Goal: Task Accomplishment & Management: Use online tool/utility

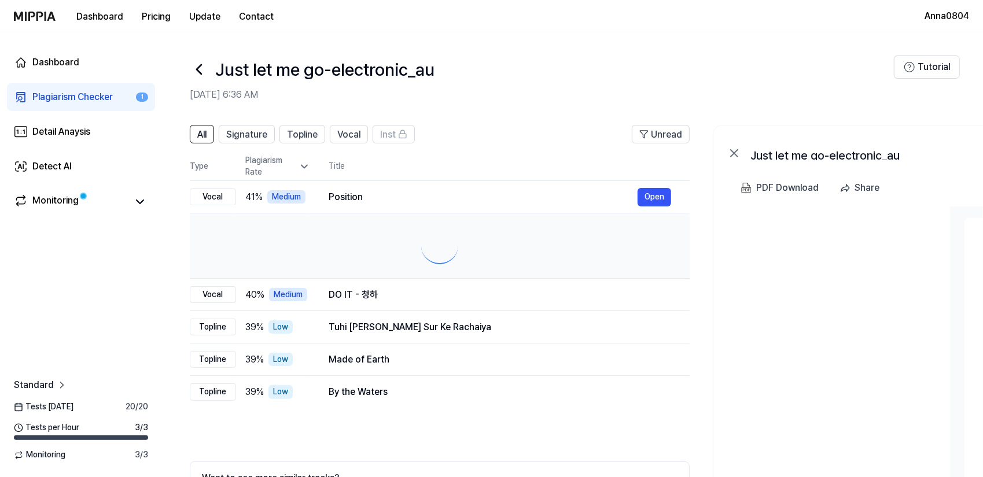
click at [47, 99] on div "Plagiarism Checker" at bounding box center [72, 97] width 80 height 14
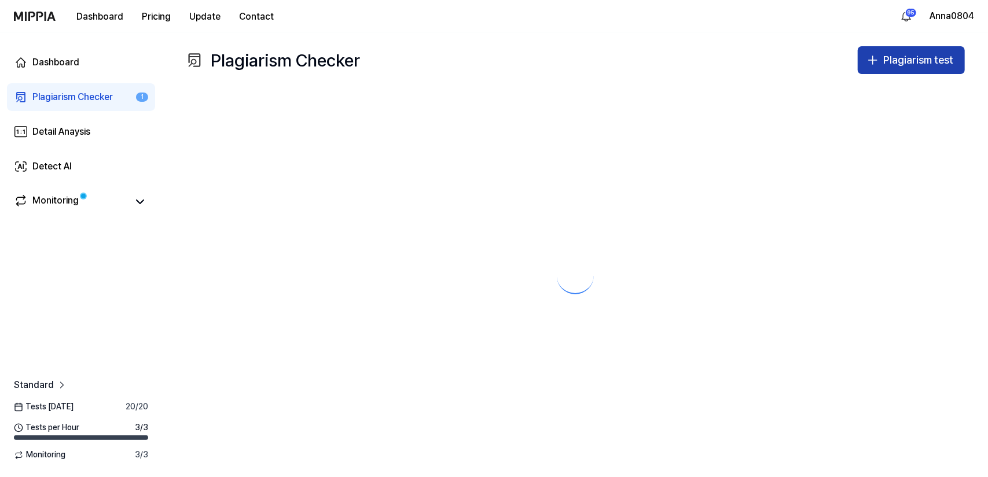
click at [889, 58] on div "Plagiarism test" at bounding box center [918, 60] width 70 height 17
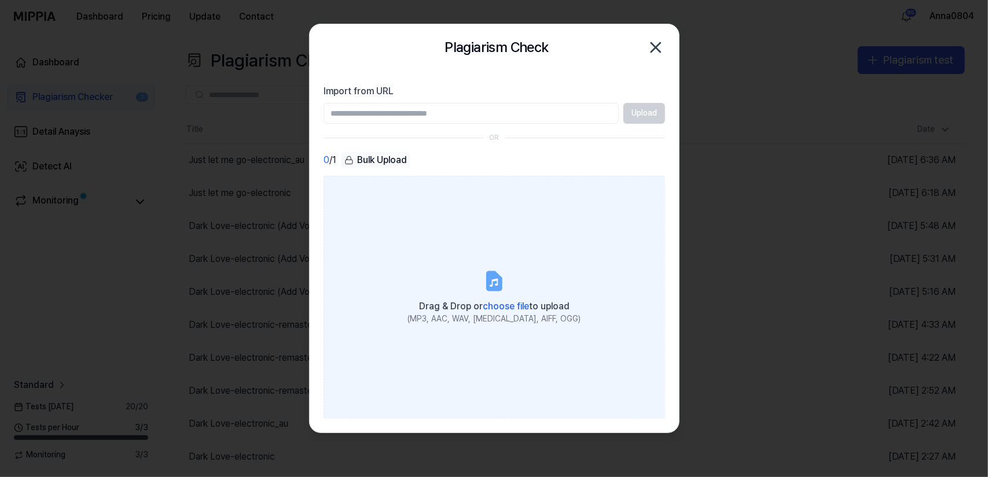
click at [448, 256] on label "Drag & Drop or choose file to upload (MP3, AAC, WAV, [MEDICAL_DATA], AIFF, OGG)" at bounding box center [493, 297] width 341 height 243
click at [0, 0] on input "Drag & Drop or choose file to upload (MP3, AAC, WAV, [MEDICAL_DATA], AIFF, OGG)" at bounding box center [0, 0] width 0 height 0
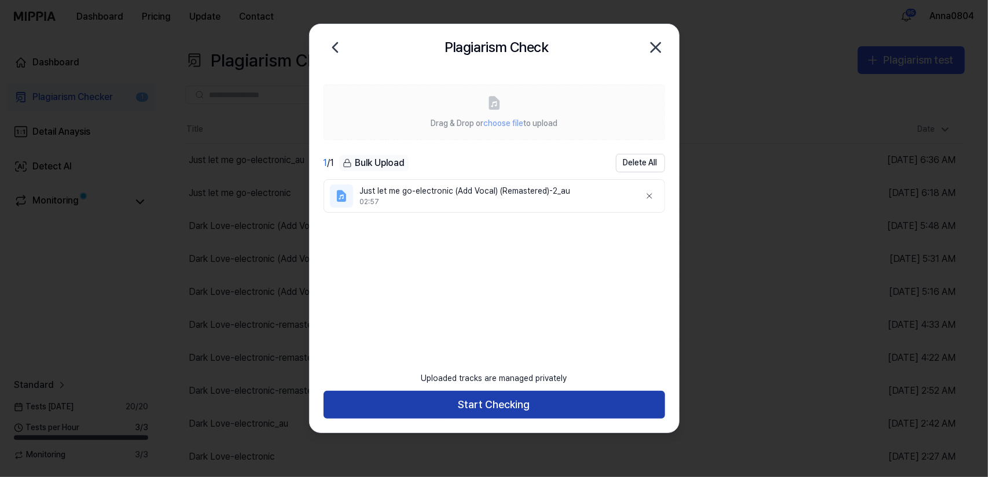
click at [602, 404] on button "Start Checking" at bounding box center [493, 405] width 341 height 28
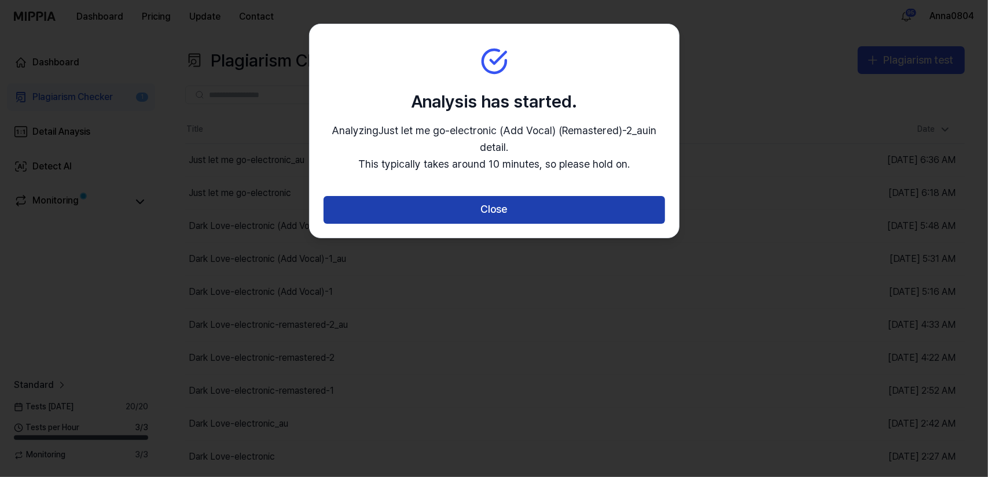
click at [538, 208] on button "Close" at bounding box center [493, 210] width 341 height 28
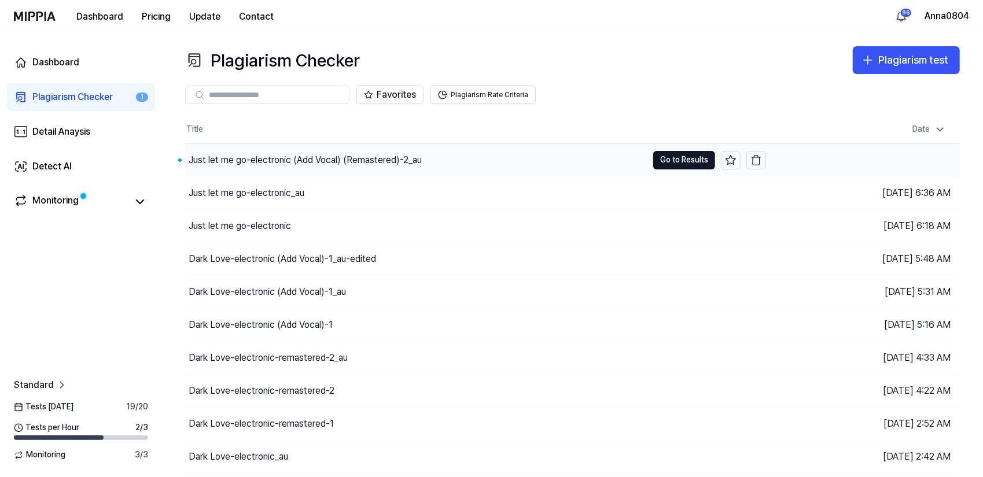
click at [345, 157] on div "Just let me go-electronic (Add Vocal) (Remastered)-2_au" at bounding box center [305, 160] width 233 height 14
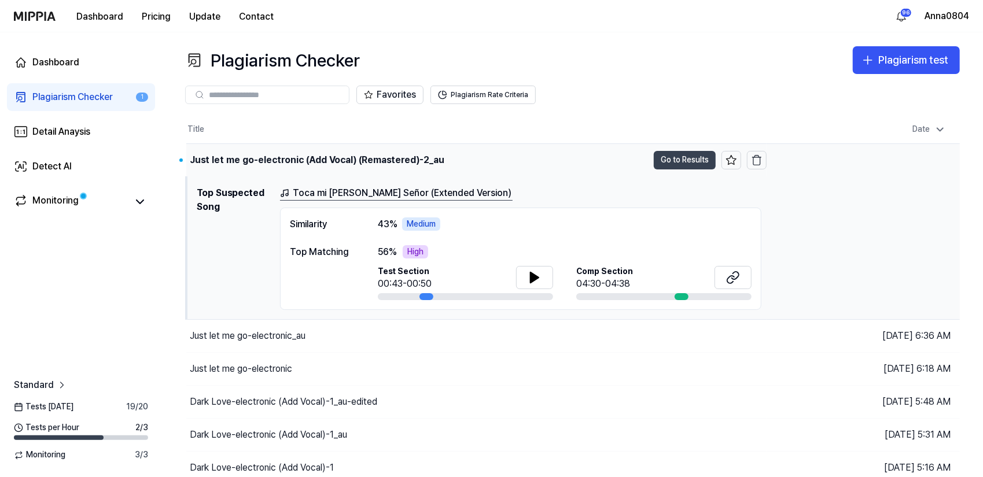
click at [667, 159] on button "Go to Results" at bounding box center [685, 160] width 62 height 19
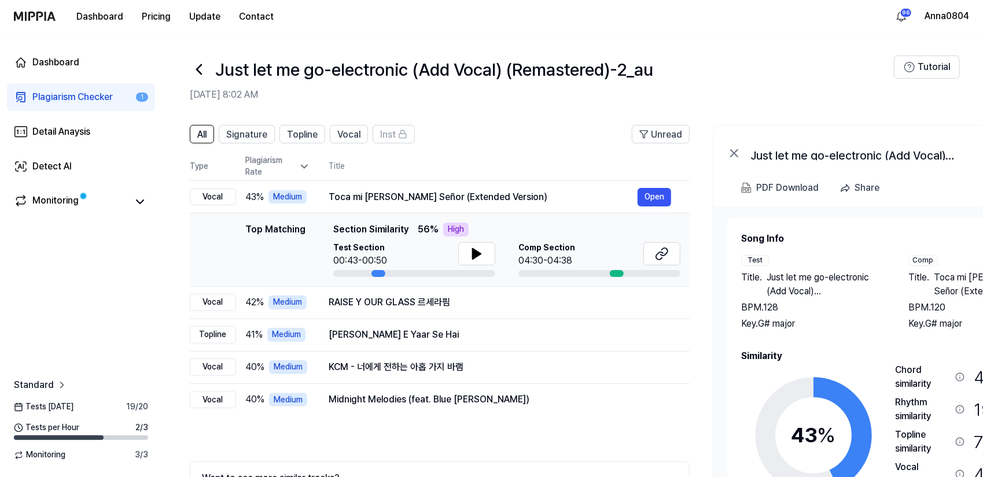
drag, startPoint x: 822, startPoint y: 270, endPoint x: 860, endPoint y: 262, distance: 39.0
click at [860, 262] on div "Test Title . Just let me go-electronic (Add Vocal) (Remastered)-2_au BPM. 128 K…" at bounding box center [813, 293] width 145 height 76
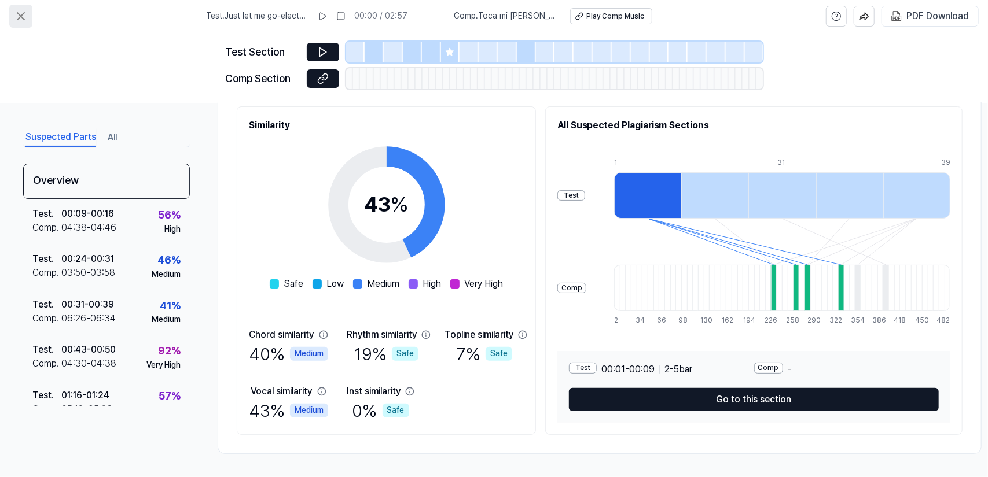
click at [25, 14] on icon at bounding box center [21, 16] width 14 height 14
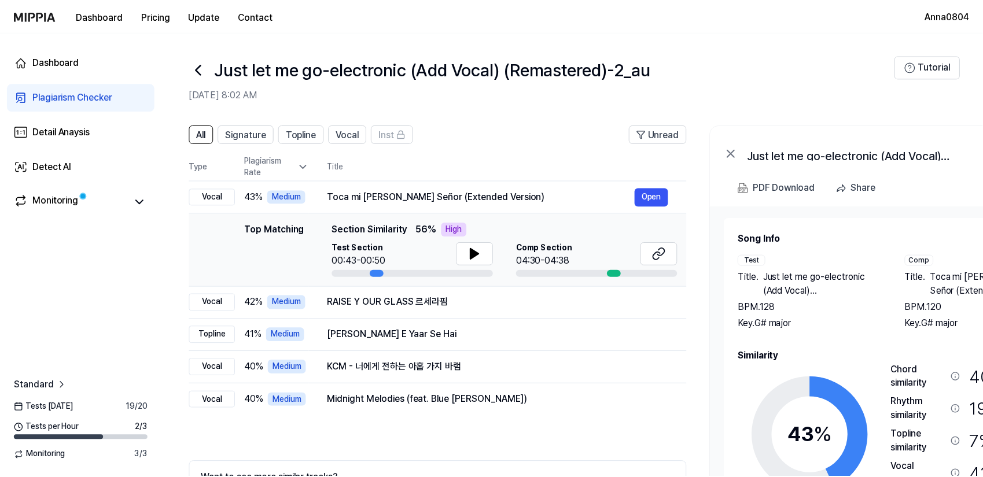
scroll to position [27, 0]
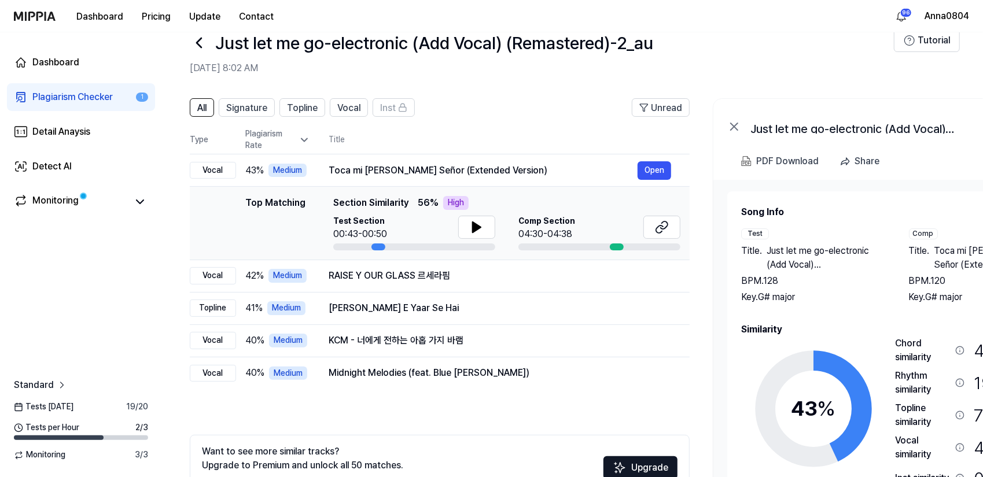
click at [72, 93] on div "Plagiarism Checker" at bounding box center [72, 97] width 80 height 14
click at [61, 103] on div "Plagiarism Checker" at bounding box center [72, 97] width 80 height 14
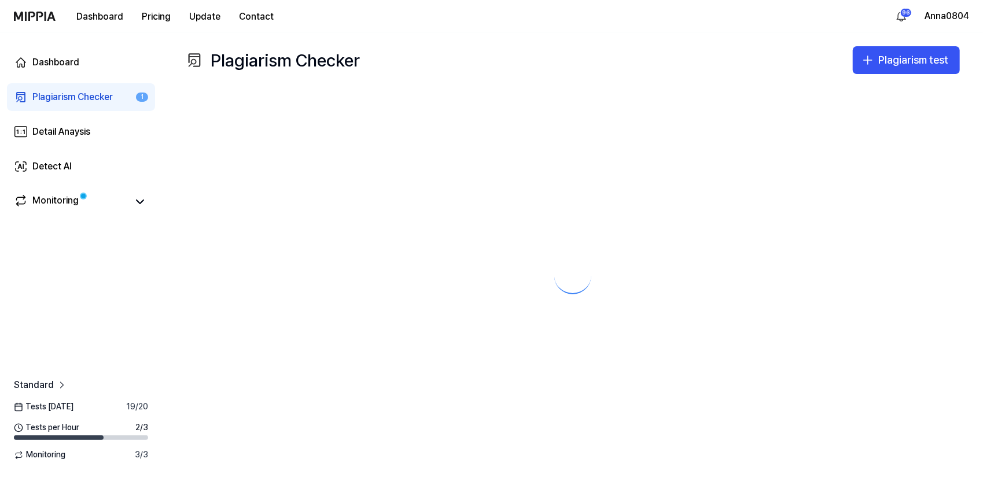
scroll to position [0, 0]
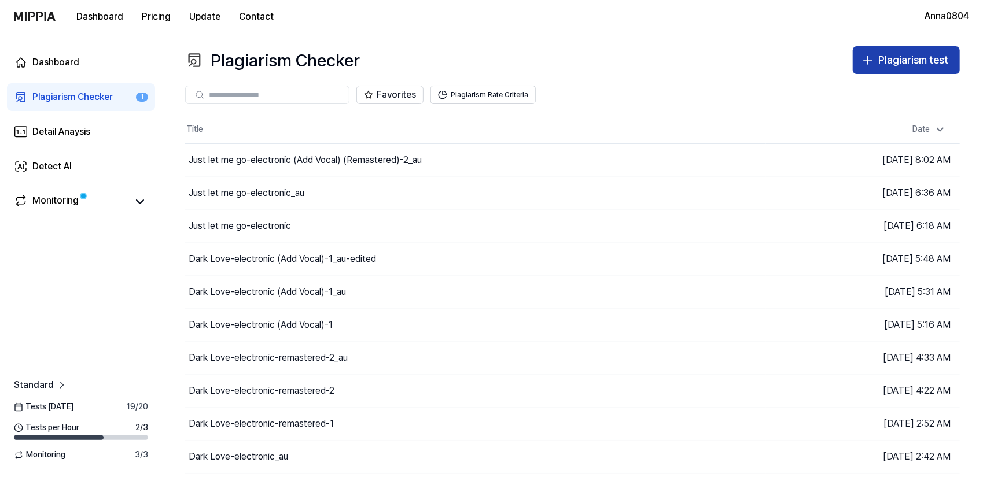
click at [893, 64] on div "Plagiarism test" at bounding box center [913, 60] width 70 height 17
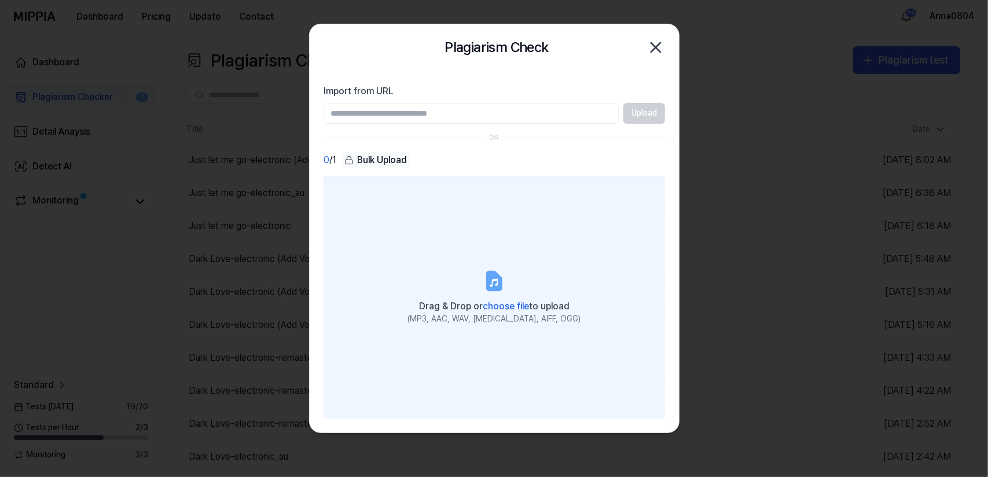
click at [473, 247] on label "Drag & Drop or choose file to upload (MP3, AAC, WAV, [MEDICAL_DATA], AIFF, OGG)" at bounding box center [493, 297] width 341 height 243
click at [0, 0] on input "Drag & Drop or choose file to upload (MP3, AAC, WAV, [MEDICAL_DATA], AIFF, OGG)" at bounding box center [0, 0] width 0 height 0
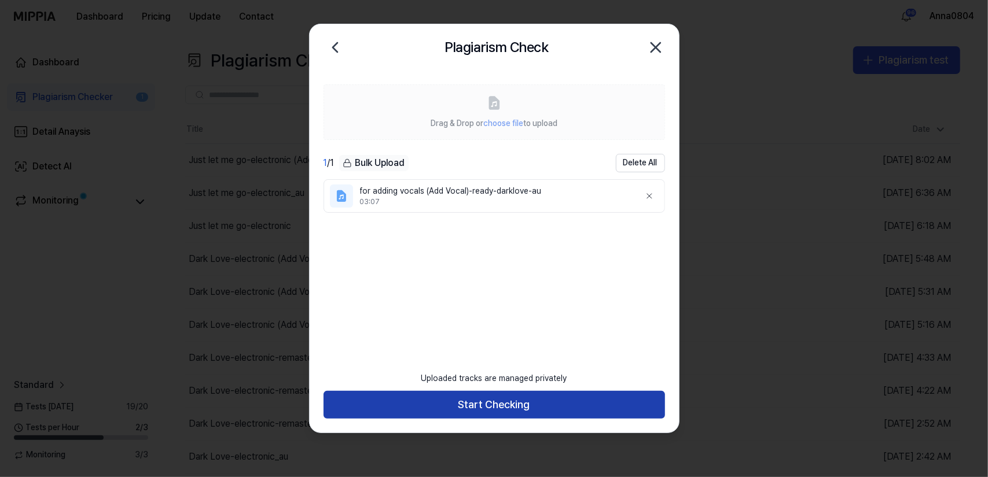
click at [500, 392] on button "Start Checking" at bounding box center [493, 405] width 341 height 28
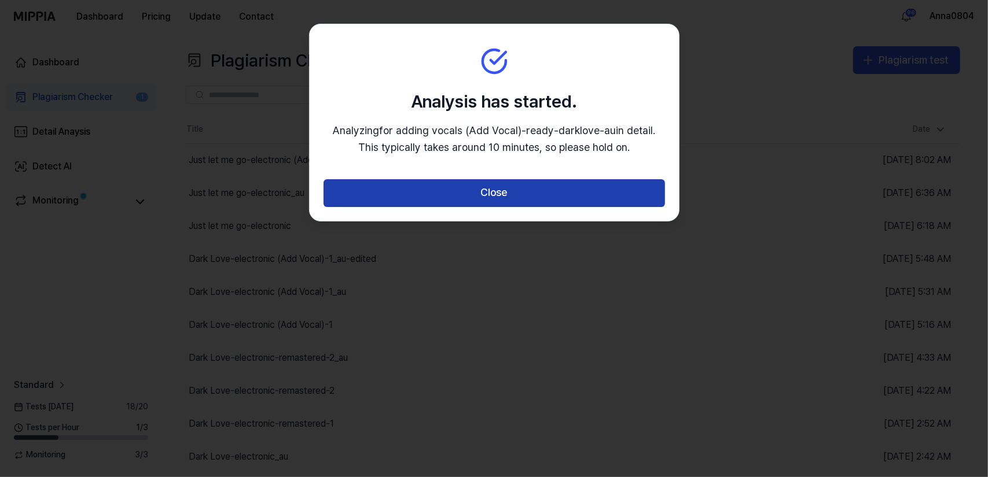
click at [483, 193] on button "Close" at bounding box center [493, 193] width 341 height 28
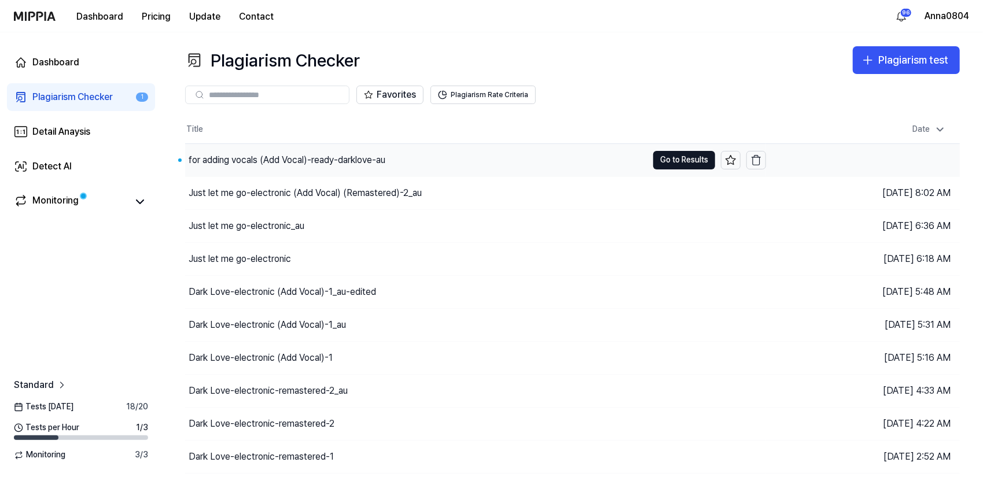
click at [322, 156] on div "for adding vocals (Add Vocal)-ready-darklove-au" at bounding box center [287, 160] width 197 height 14
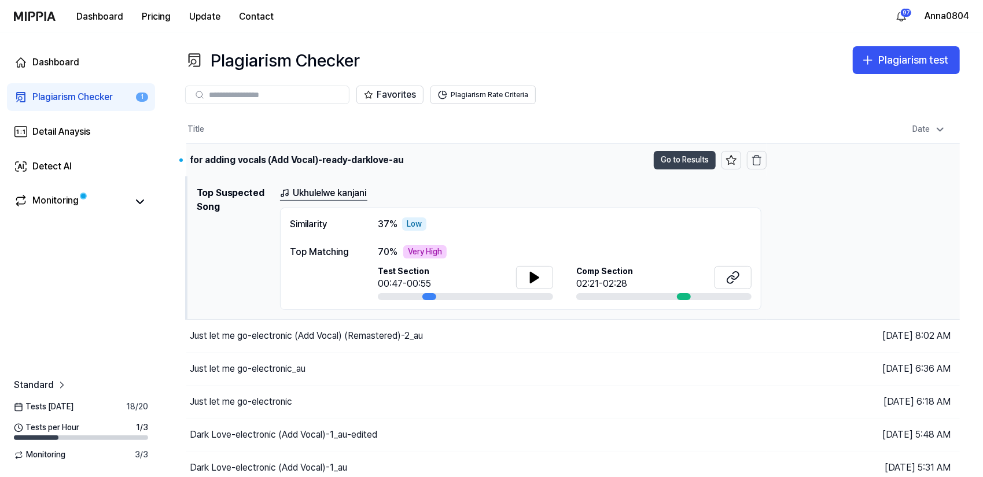
click at [682, 159] on button "Go to Results" at bounding box center [685, 160] width 62 height 19
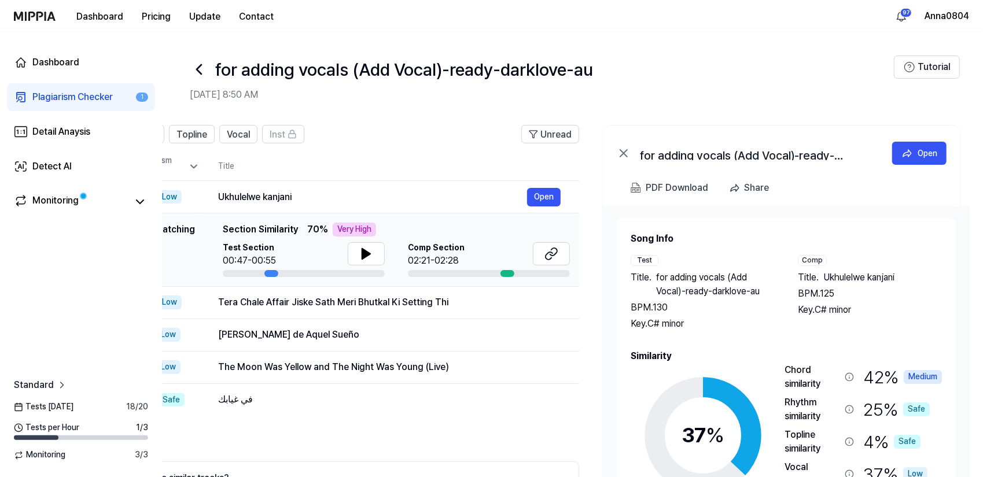
scroll to position [0, 102]
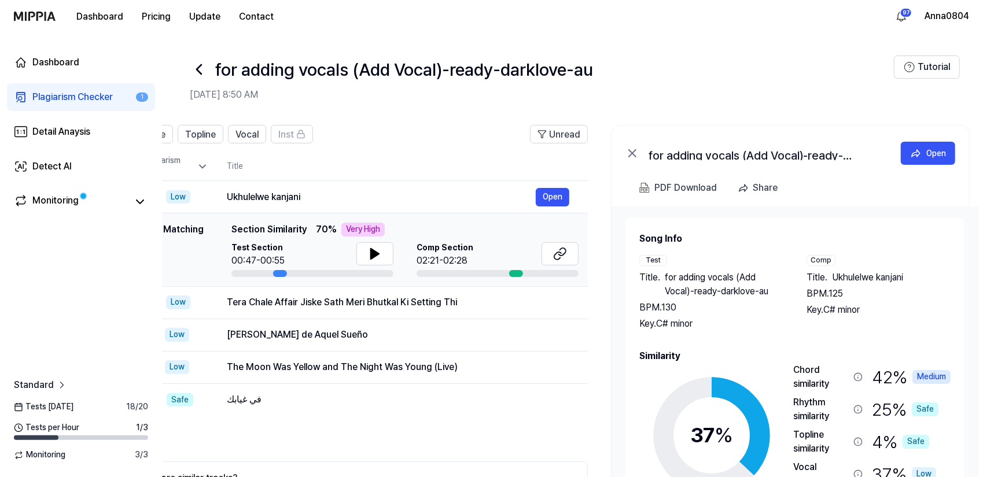
drag, startPoint x: 837, startPoint y: 333, endPoint x: 763, endPoint y: 301, distance: 81.1
click at [763, 301] on div "Song Info Test Title . for adding vocals (Add Vocal)-ready-darklove-au BPM. 130…" at bounding box center [794, 398] width 311 height 332
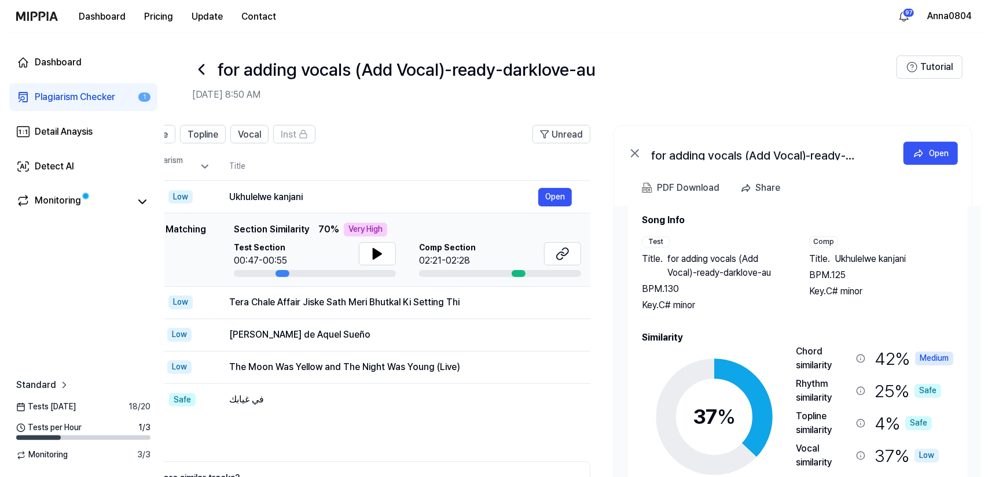
scroll to position [49, 0]
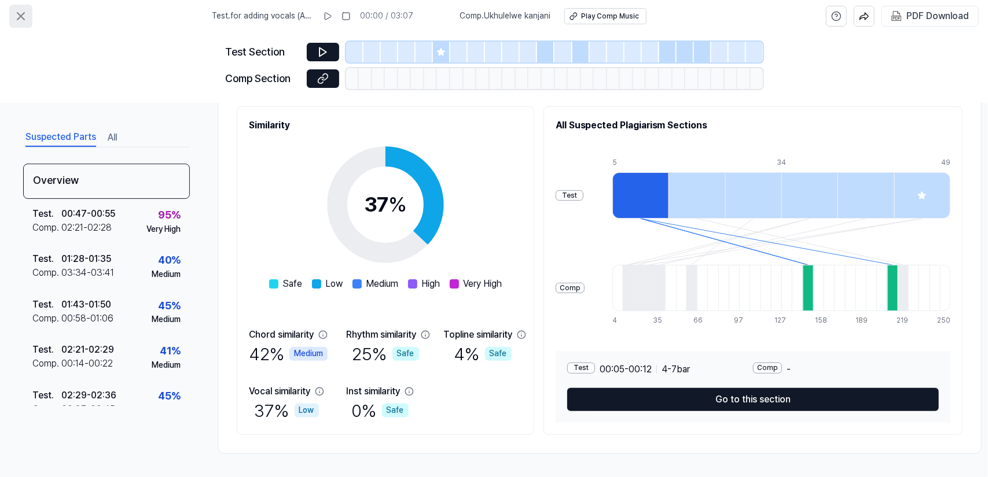
click at [14, 13] on icon at bounding box center [21, 16] width 14 height 14
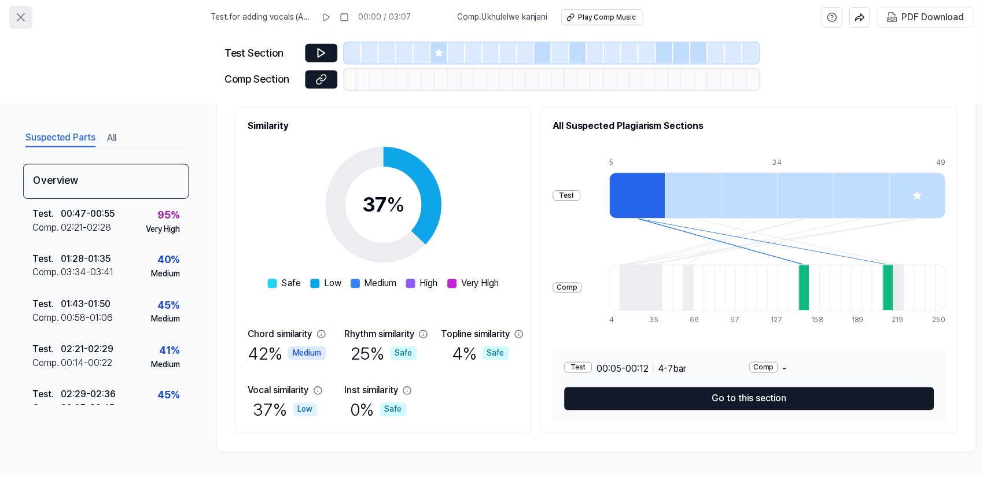
scroll to position [67, 0]
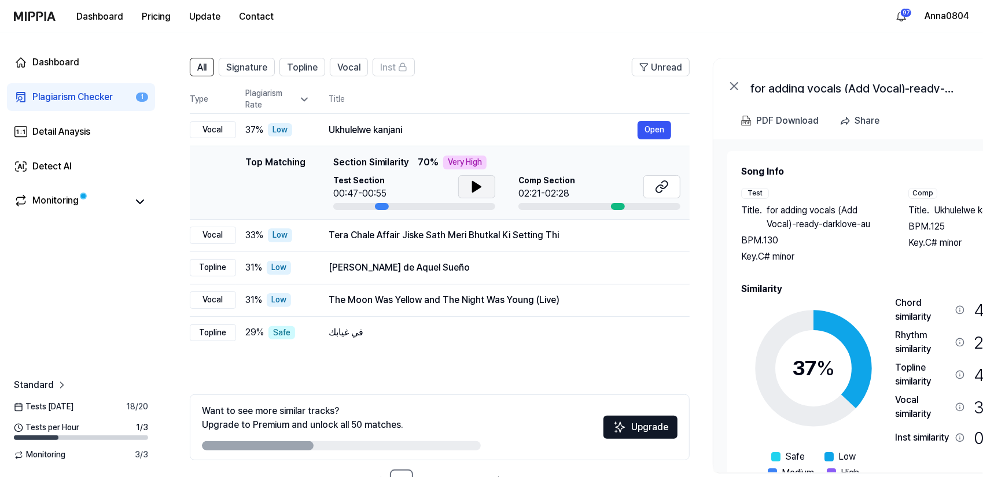
click at [473, 183] on icon at bounding box center [477, 187] width 8 height 10
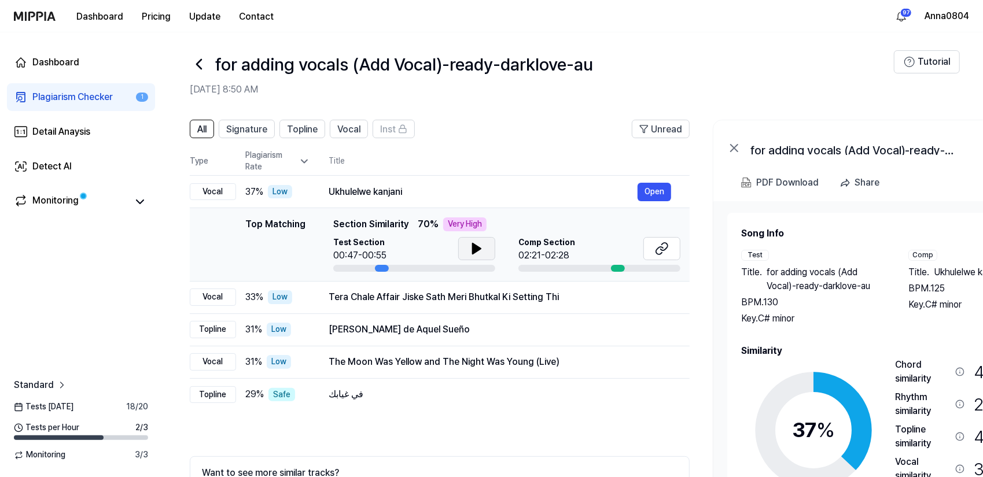
scroll to position [0, 0]
